Goal: Register for event/course

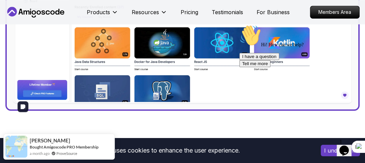
scroll to position [345, 0]
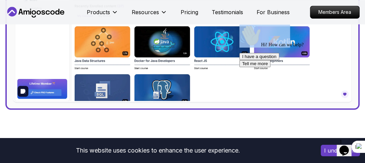
drag, startPoint x: 300, startPoint y: 69, endPoint x: 209, endPoint y: 95, distance: 94.2
click html "Hi! How can we help? I have a question Tell me more"
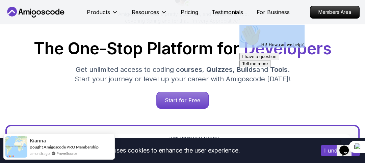
scroll to position [72, 0]
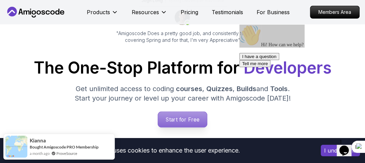
click at [168, 121] on p "Start for Free" at bounding box center [182, 120] width 49 height 16
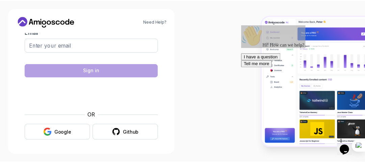
scroll to position [18, 0]
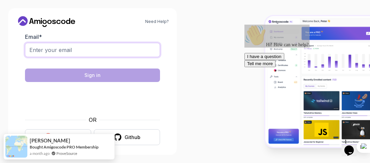
click at [74, 50] on input "Email *" at bounding box center [92, 50] width 135 height 14
type input "fatihabelhaj143@gmail.com"
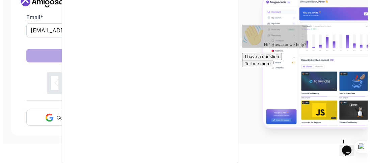
scroll to position [0, 0]
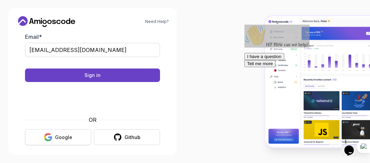
click at [79, 135] on button "Google" at bounding box center [58, 137] width 66 height 16
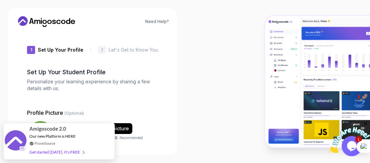
type input "silentsquirrel46803"
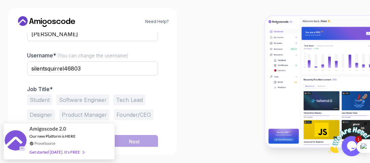
scroll to position [140, 0]
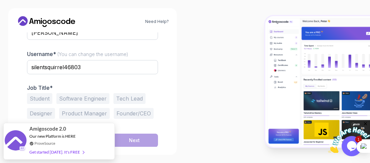
click at [41, 98] on button "Student" at bounding box center [39, 98] width 25 height 11
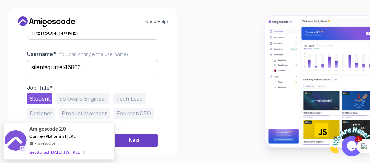
click at [41, 98] on button "Student" at bounding box center [39, 98] width 25 height 11
click at [139, 139] on div "Next" at bounding box center [134, 140] width 11 height 7
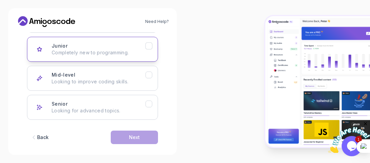
click at [129, 54] on p "Completely new to programming." at bounding box center [99, 52] width 94 height 7
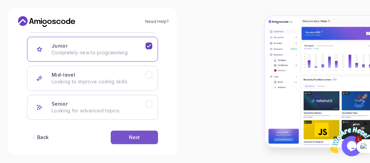
click at [129, 138] on div "Next" at bounding box center [134, 137] width 11 height 7
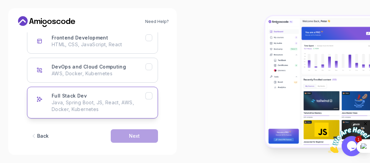
click at [131, 115] on button "Full Stack Dev Java, Spring Boot, JS, React, AWS, Docker, Kubernetes" at bounding box center [92, 103] width 131 height 32
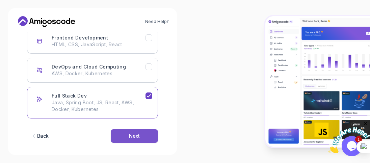
click at [139, 137] on div "Next" at bounding box center [134, 136] width 11 height 7
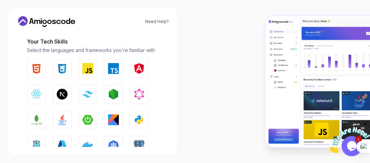
scroll to position [97, 0]
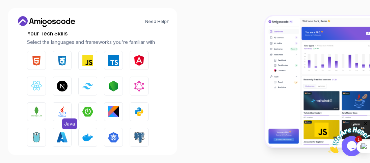
click at [69, 112] on button "Java" at bounding box center [62, 111] width 19 height 19
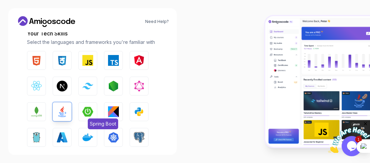
click at [88, 108] on img "button" at bounding box center [87, 111] width 11 height 11
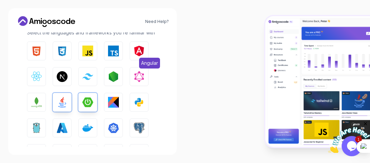
scroll to position [101, 0]
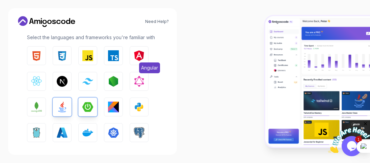
click at [139, 55] on img "button" at bounding box center [139, 55] width 11 height 11
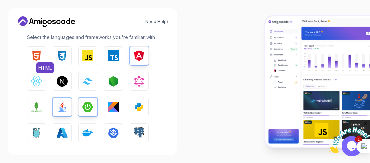
click at [37, 55] on img "button" at bounding box center [36, 55] width 11 height 11
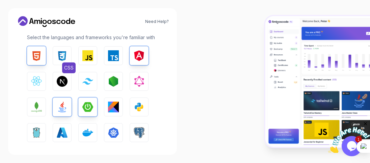
click at [55, 58] on button "CSS" at bounding box center [62, 55] width 19 height 19
click at [42, 82] on button "React.js" at bounding box center [36, 81] width 19 height 19
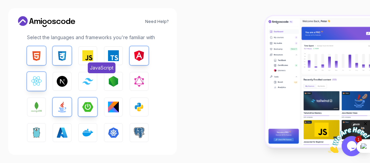
click at [82, 63] on button "JavaScript" at bounding box center [87, 55] width 19 height 19
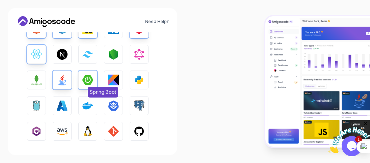
scroll to position [130, 0]
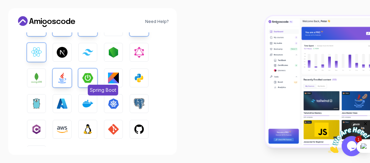
click at [80, 106] on button "Docker" at bounding box center [87, 103] width 19 height 19
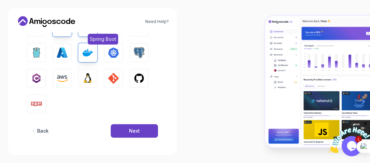
scroll to position [182, 0]
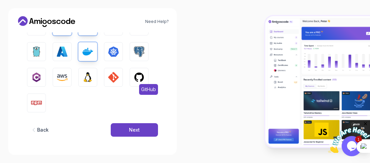
click at [136, 80] on img "button" at bounding box center [139, 77] width 11 height 11
click at [118, 80] on img "button" at bounding box center [113, 77] width 11 height 11
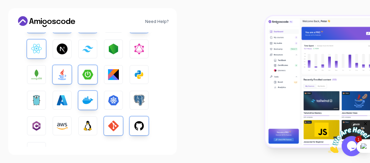
scroll to position [126, 0]
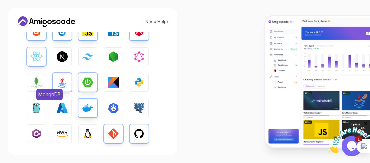
click at [43, 85] on button "MongoDB" at bounding box center [36, 82] width 19 height 19
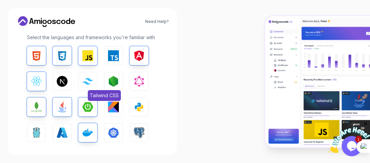
scroll to position [115, 0]
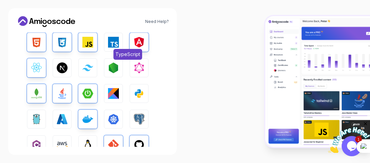
click at [115, 40] on img "button" at bounding box center [113, 42] width 11 height 11
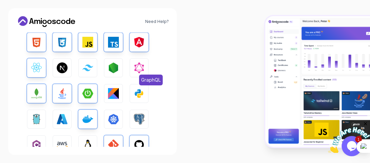
click at [136, 66] on img "button" at bounding box center [139, 68] width 11 height 11
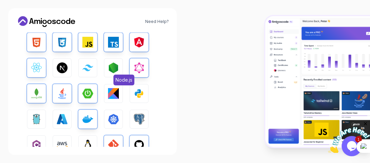
click at [108, 70] on button "Node.js" at bounding box center [113, 67] width 19 height 19
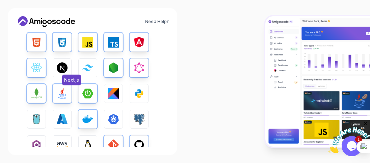
click at [66, 69] on img "button" at bounding box center [62, 68] width 11 height 11
click at [113, 88] on button "Kotlin" at bounding box center [113, 93] width 19 height 19
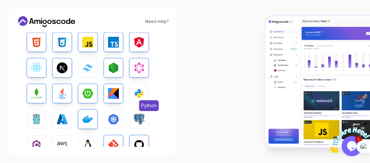
click at [140, 89] on img "button" at bounding box center [139, 93] width 11 height 11
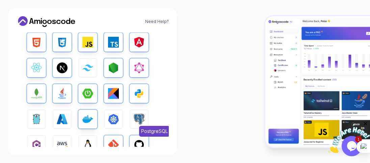
click at [137, 112] on button "PostgreSQL" at bounding box center [139, 119] width 19 height 19
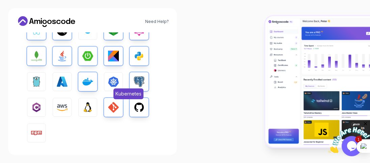
scroll to position [155, 0]
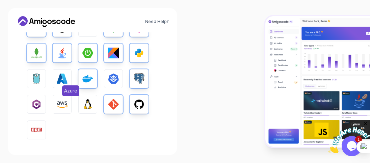
click at [58, 78] on img "button" at bounding box center [62, 78] width 11 height 11
click at [61, 101] on img "button" at bounding box center [62, 104] width 11 height 11
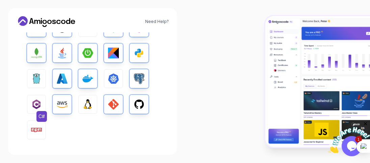
click at [37, 107] on img "button" at bounding box center [36, 104] width 11 height 11
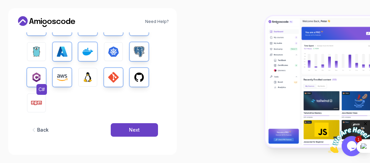
scroll to position [183, 0]
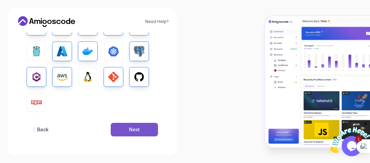
click at [115, 127] on button "Next" at bounding box center [134, 130] width 47 height 14
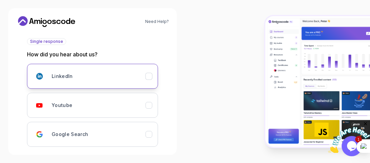
scroll to position [80, 0]
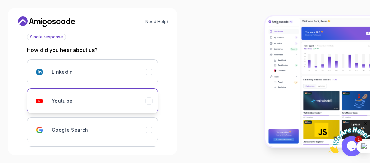
click at [136, 99] on div "Youtube" at bounding box center [99, 101] width 94 height 14
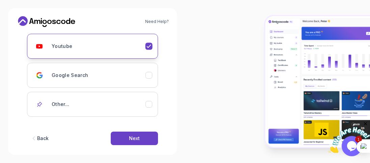
scroll to position [143, 0]
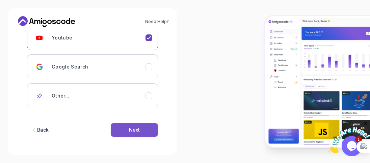
click at [136, 128] on div "Next" at bounding box center [134, 130] width 11 height 7
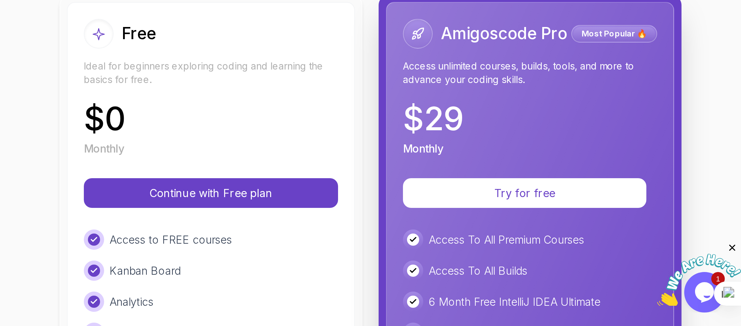
scroll to position [80, 0]
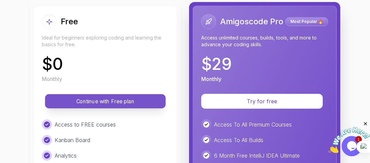
click at [140, 100] on p "Continue with Free plan" at bounding box center [105, 102] width 105 height 8
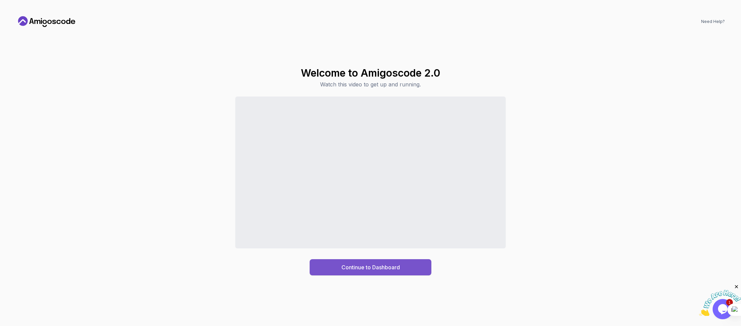
click at [370, 163] on button "Continue to Dashboard" at bounding box center [371, 267] width 122 height 16
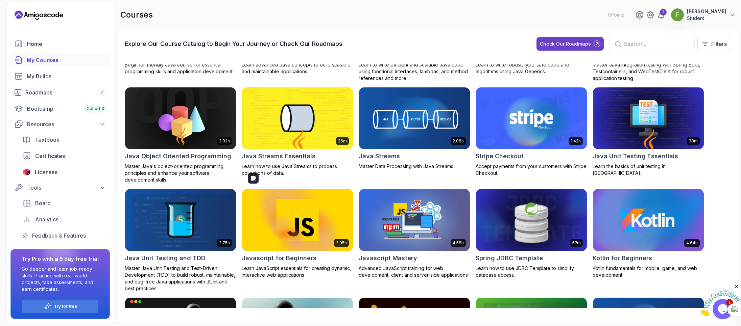
click at [305, 163] on img at bounding box center [297, 220] width 111 height 62
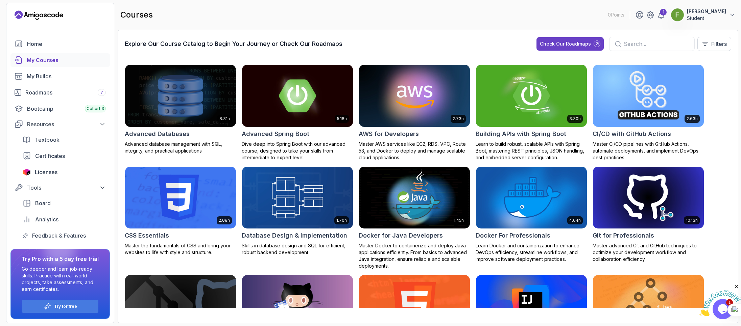
click at [370, 45] on input "text" at bounding box center [655, 44] width 65 height 8
type input "a"
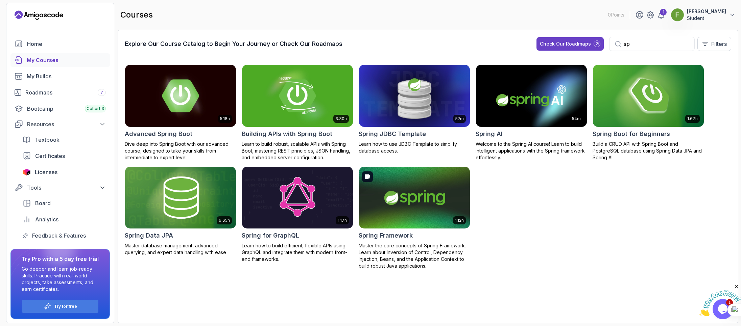
type input "sp"
click at [370, 163] on img at bounding box center [414, 197] width 116 height 65
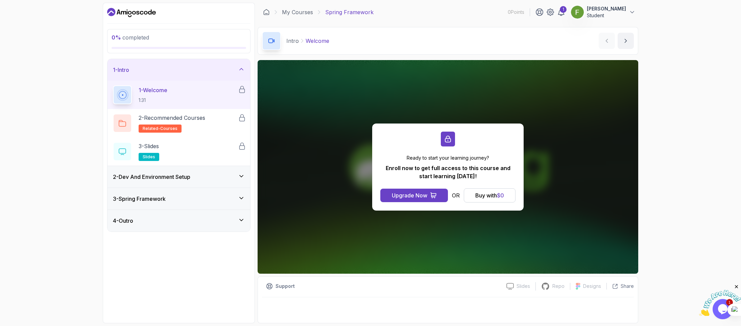
click at [187, 163] on div "0 % completed 1 - Intro 1 - Welcome 1:31 2 - Recommended Courses related-course…" at bounding box center [179, 163] width 152 height 321
click at [370, 163] on div "Buy with $ 0" at bounding box center [489, 196] width 29 height 8
